Goal: Information Seeking & Learning: Learn about a topic

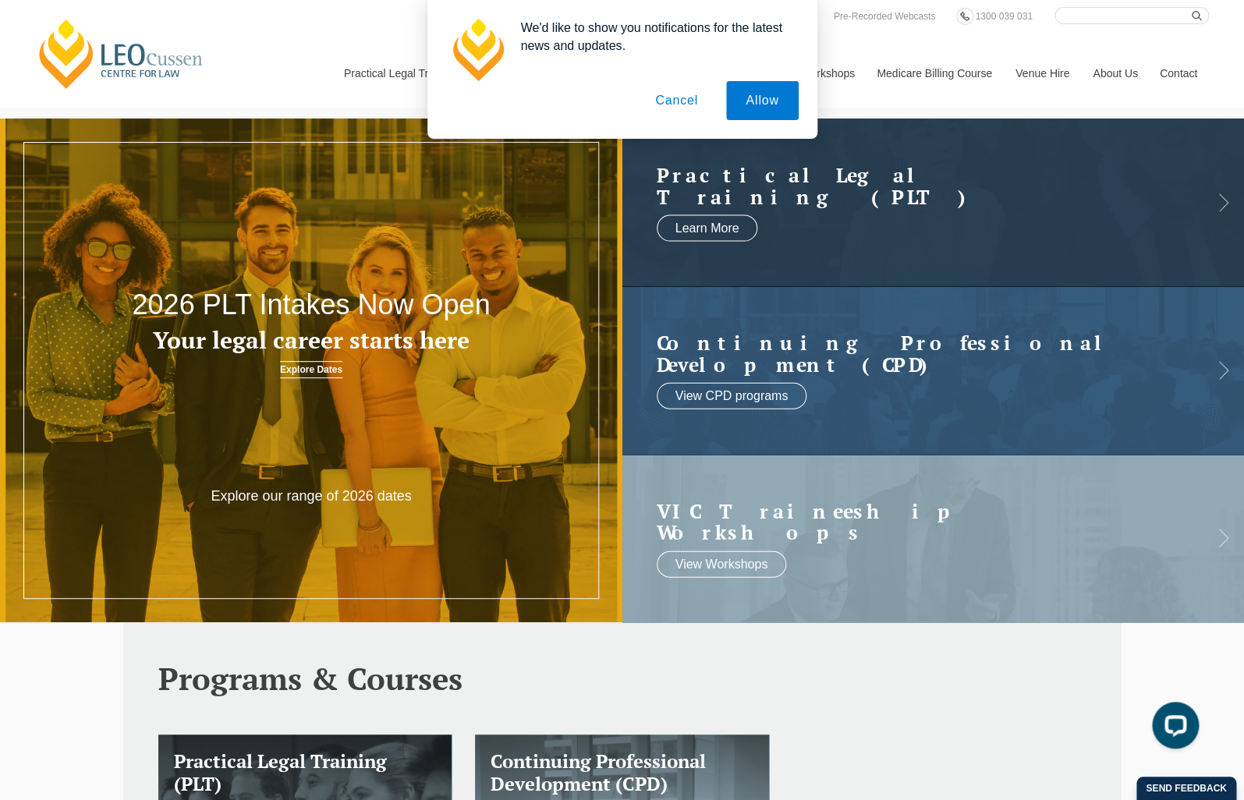
click at [664, 96] on button "Cancel" at bounding box center [676, 100] width 82 height 39
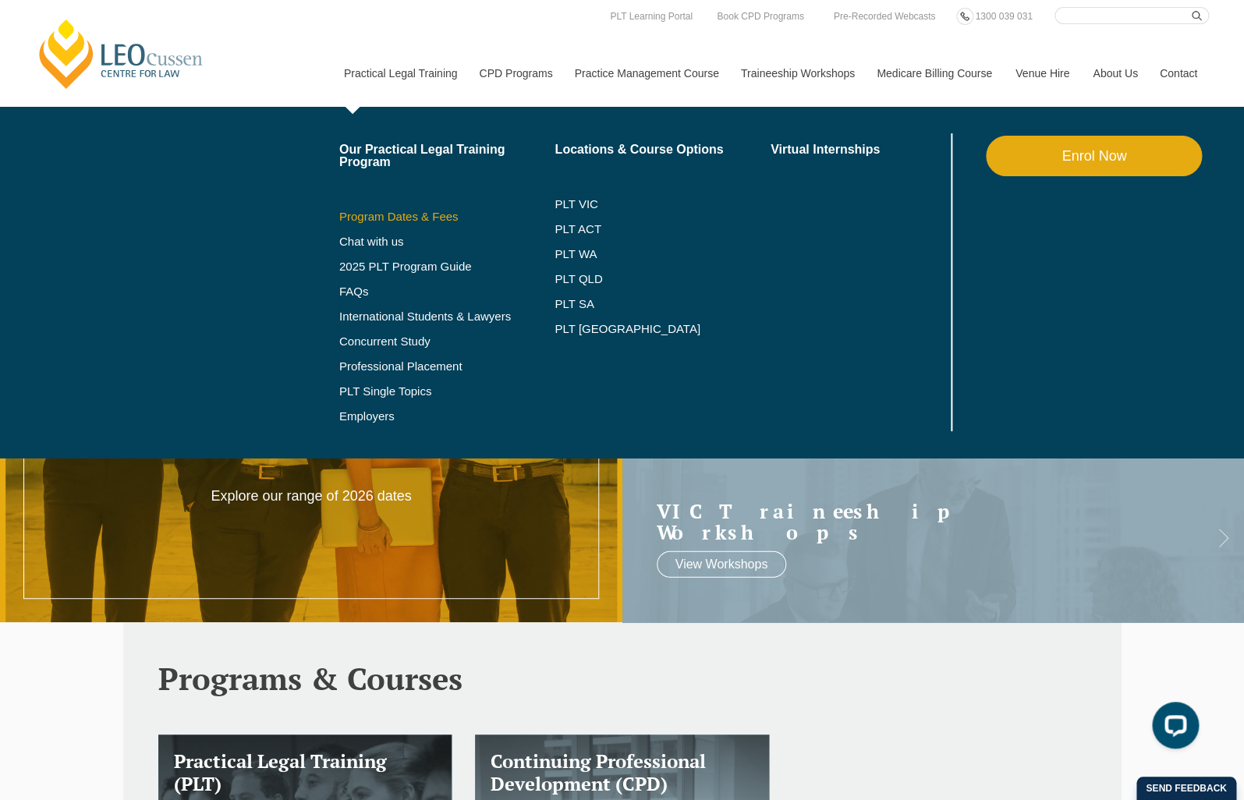
click at [399, 218] on link "Program Dates & Fees" at bounding box center [447, 217] width 216 height 12
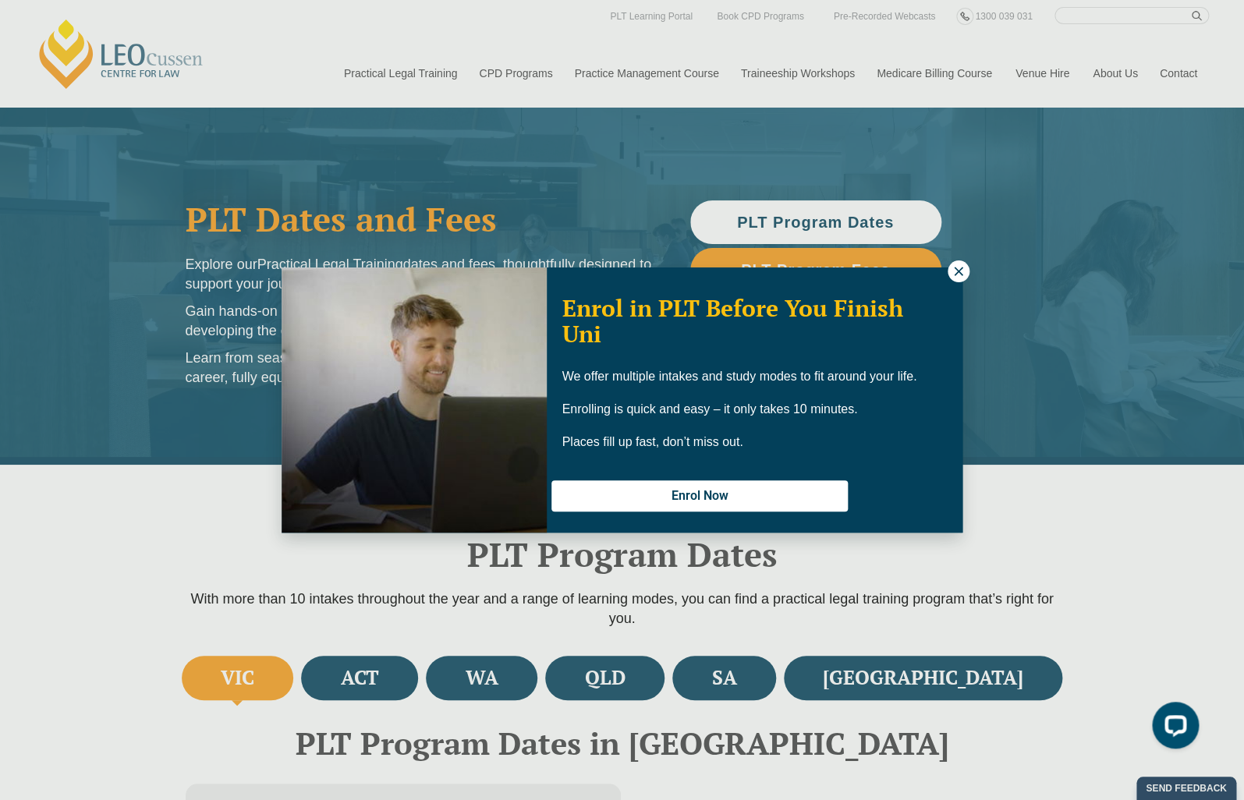
click at [953, 278] on button at bounding box center [958, 271] width 22 height 22
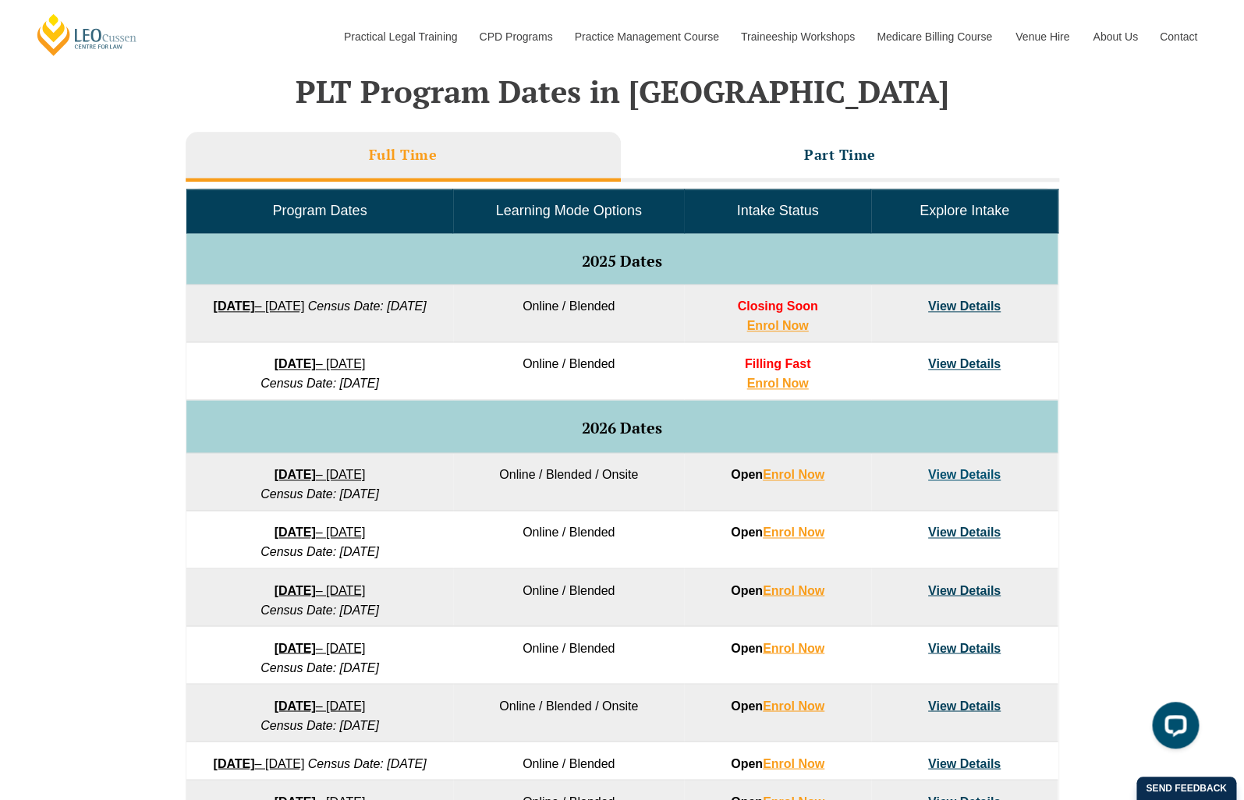
scroll to position [653, 0]
click at [956, 301] on link "View Details" at bounding box center [964, 305] width 73 height 13
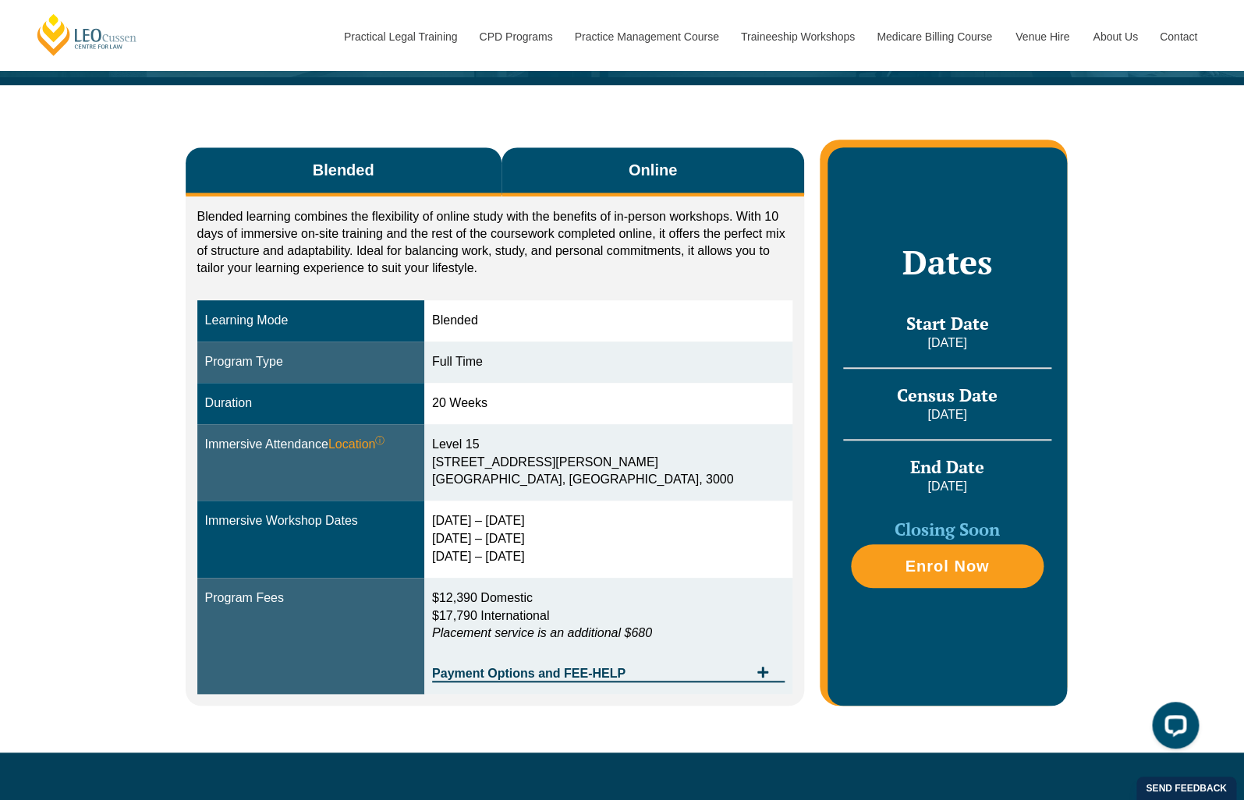
click at [671, 172] on span "Online" at bounding box center [652, 170] width 48 height 22
